Goal: Complete application form

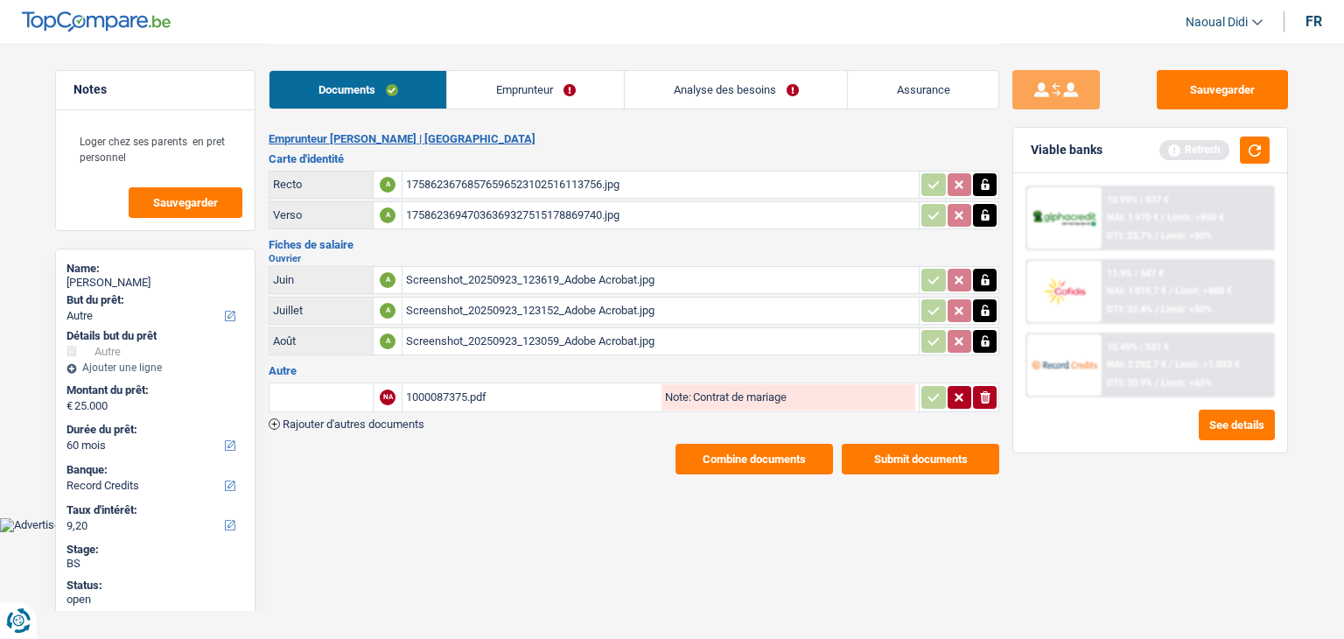
select select "other"
select select "60"
select select "record credits"
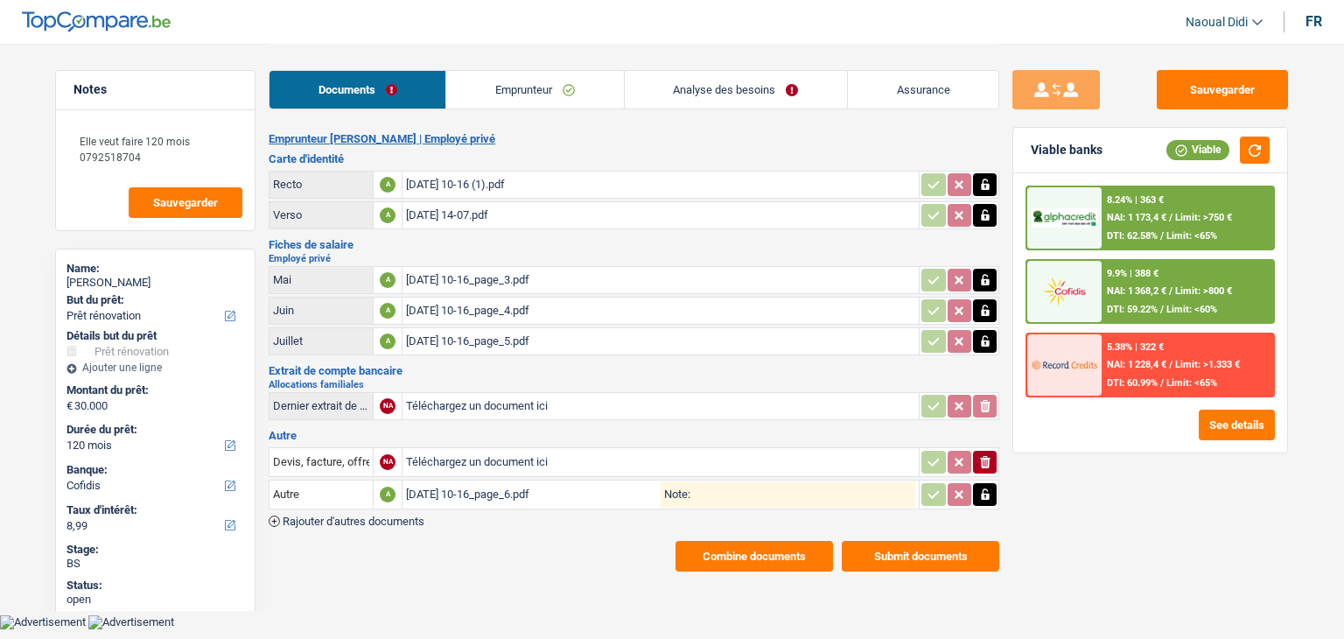
select select "renovation"
select select "120"
select select "cofidis"
click at [472, 283] on div "2025-09-03 10-16_page_3.pdf" at bounding box center [660, 280] width 509 height 26
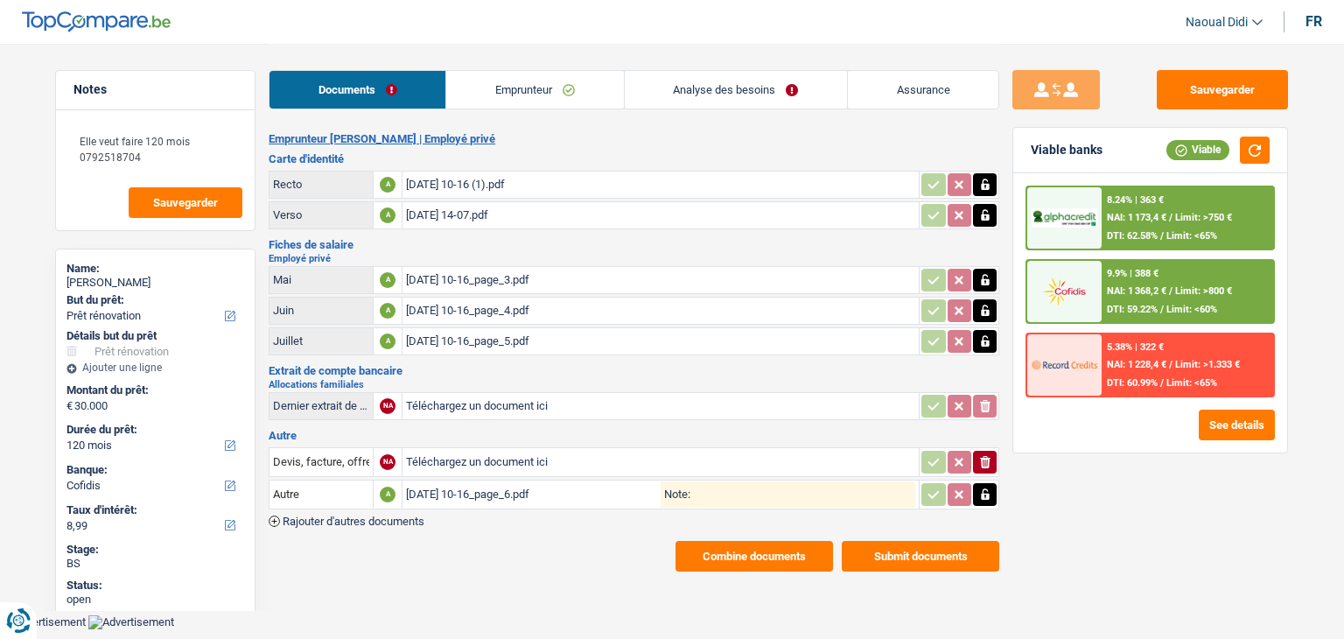
click at [468, 274] on div "2025-09-03 10-16_page_3.pdf" at bounding box center [660, 280] width 509 height 26
